Goal: Information Seeking & Learning: Learn about a topic

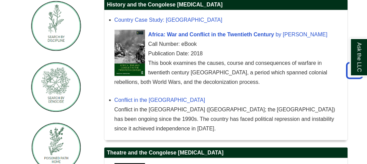
scroll to position [203, 0]
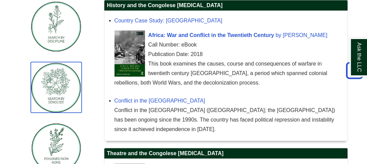
click at [61, 109] on img "Guide Pages" at bounding box center [56, 87] width 51 height 50
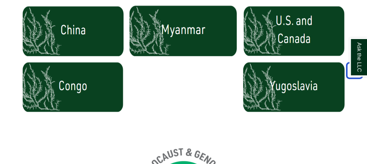
scroll to position [488, 0]
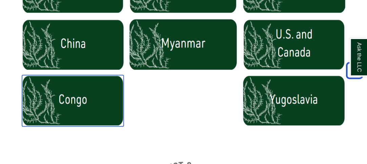
click at [61, 109] on img at bounding box center [73, 100] width 102 height 51
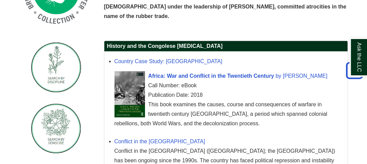
scroll to position [176, 0]
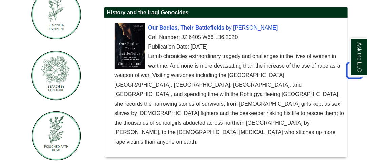
scroll to position [217, 0]
